Goal: Task Accomplishment & Management: Use online tool/utility

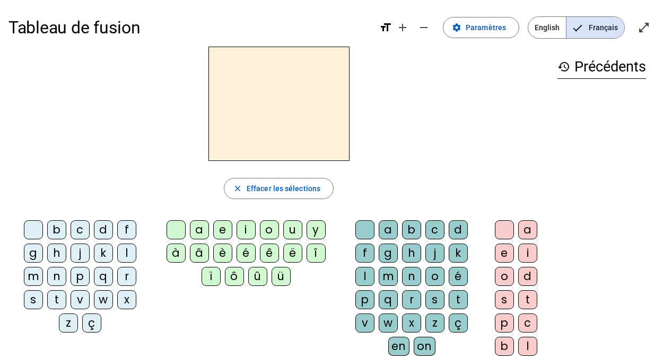
scroll to position [2, 0]
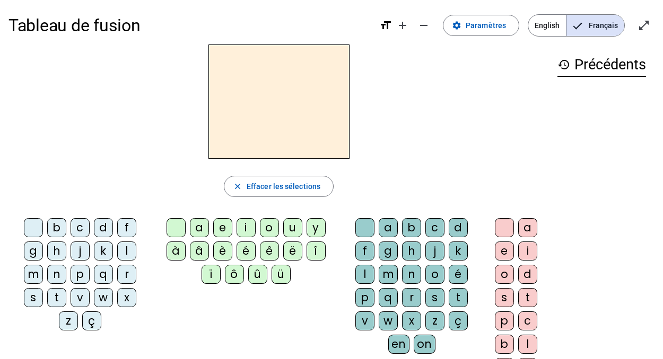
click at [272, 112] on h2 at bounding box center [278, 102] width 141 height 115
click at [58, 229] on div "b" at bounding box center [56, 227] width 19 height 19
click at [202, 229] on div "a" at bounding box center [199, 227] width 19 height 19
click at [287, 108] on h2 "ba" at bounding box center [278, 102] width 141 height 115
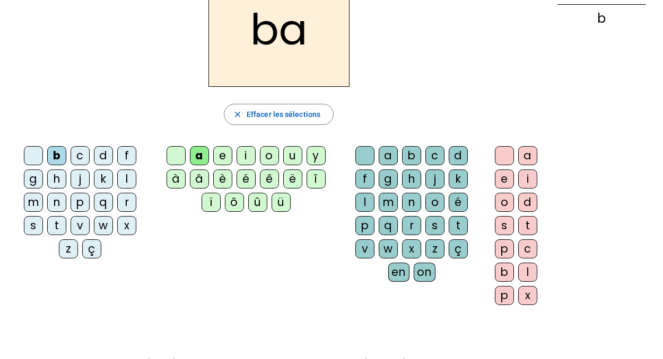
scroll to position [0, 0]
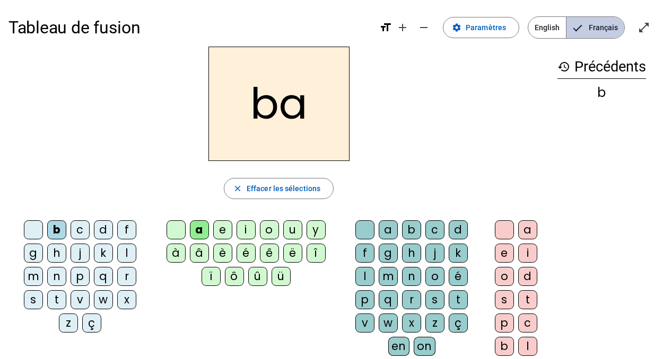
click at [608, 25] on span "Français" at bounding box center [595, 27] width 58 height 21
click at [247, 226] on div "i" at bounding box center [245, 230] width 19 height 19
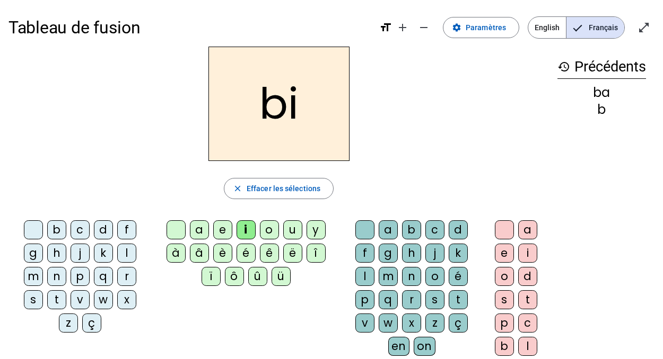
click at [275, 225] on div "o" at bounding box center [269, 230] width 19 height 19
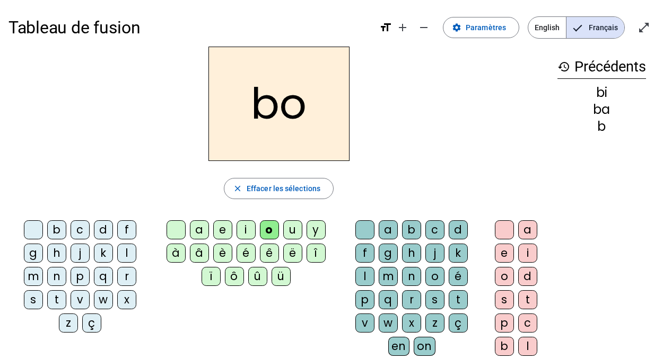
click at [286, 226] on div "u" at bounding box center [292, 230] width 19 height 19
click at [288, 252] on div "ë" at bounding box center [292, 253] width 19 height 19
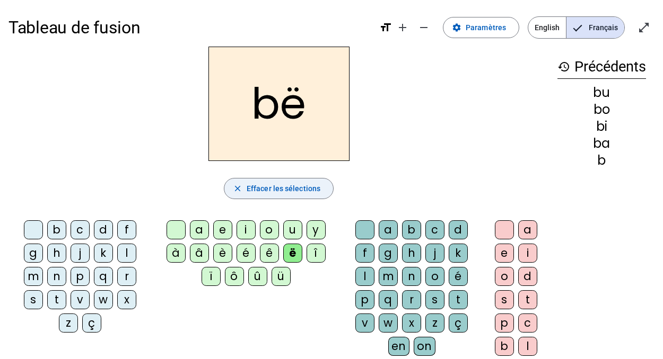
click at [285, 189] on span "Effacer les sélections" at bounding box center [284, 188] width 74 height 13
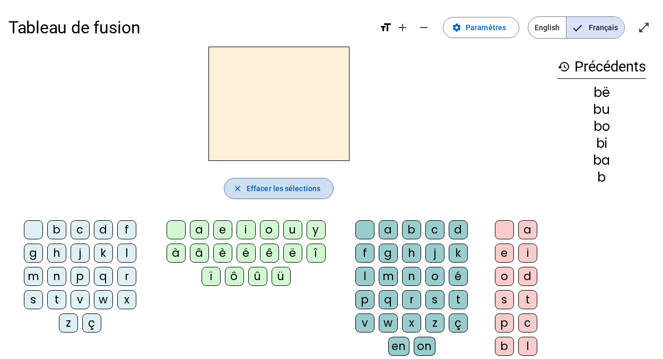
click at [281, 186] on span "Effacer les sélections" at bounding box center [284, 188] width 74 height 13
click at [563, 69] on mat-icon "history" at bounding box center [563, 66] width 13 height 13
click at [555, 29] on span "English" at bounding box center [547, 27] width 38 height 21
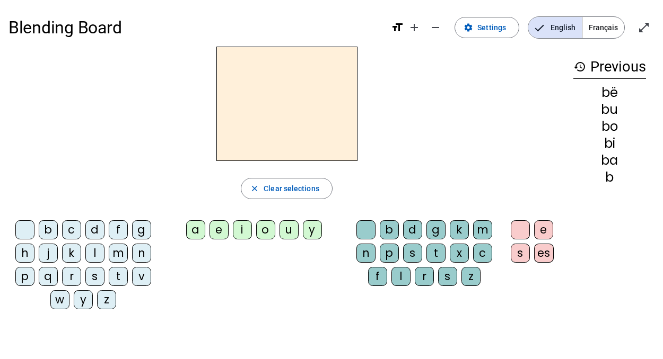
click at [589, 23] on span "Français" at bounding box center [603, 27] width 42 height 21
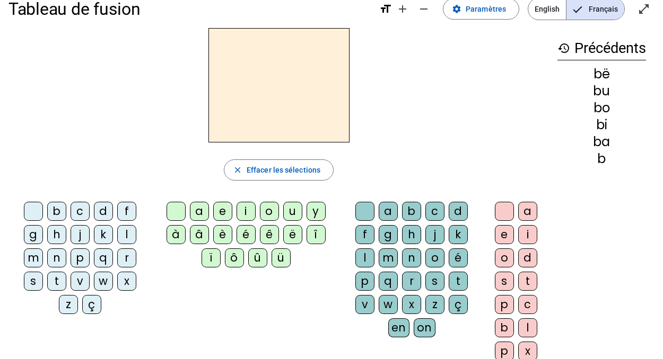
scroll to position [16, 0]
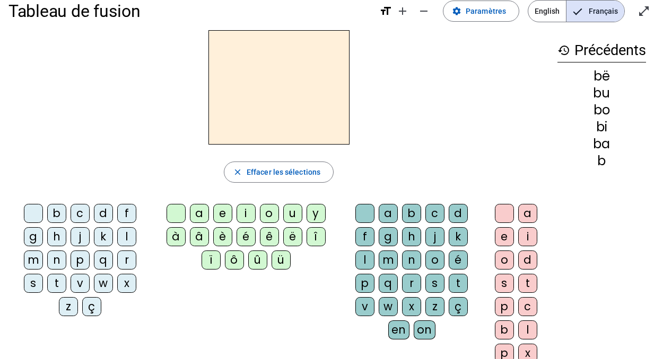
click at [59, 216] on div "b" at bounding box center [56, 213] width 19 height 19
click at [200, 218] on div "a" at bounding box center [199, 213] width 19 height 19
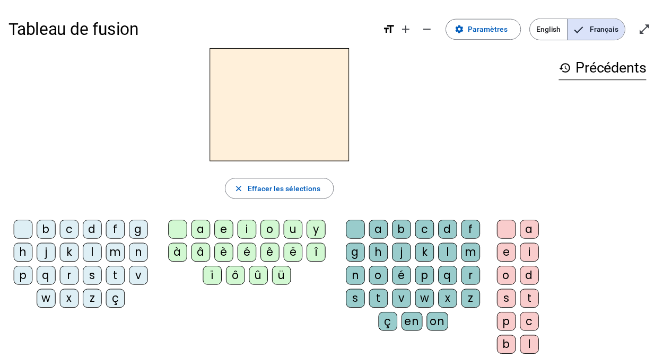
scroll to position [10, 0]
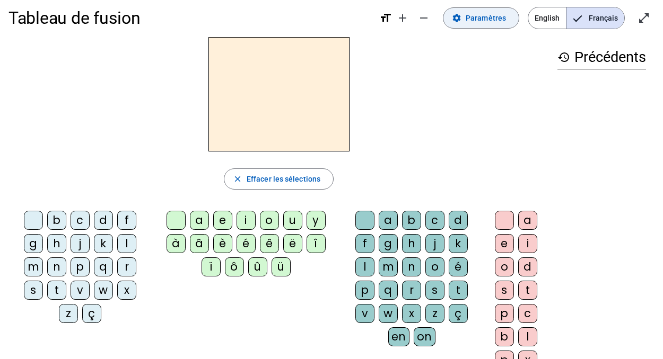
click at [485, 23] on span "Paramètres" at bounding box center [486, 18] width 40 height 13
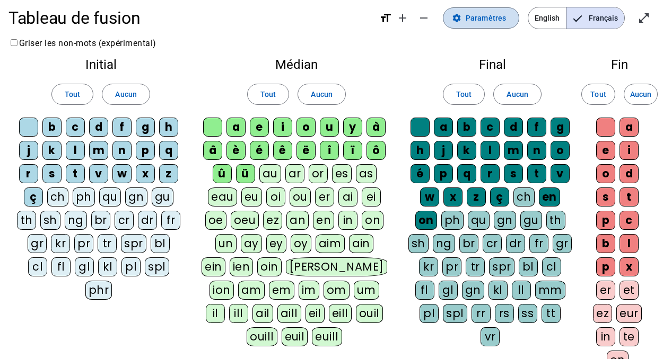
click at [482, 23] on span "Paramètres" at bounding box center [486, 18] width 40 height 13
click at [480, 15] on span "Paramètres" at bounding box center [486, 18] width 40 height 13
